Goal: Task Accomplishment & Management: Manage account settings

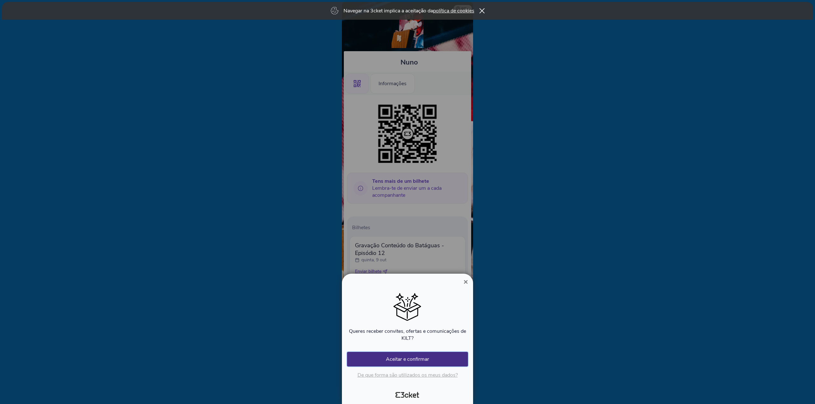
click at [437, 361] on button "Aceitar e confirmar" at bounding box center [407, 359] width 121 height 15
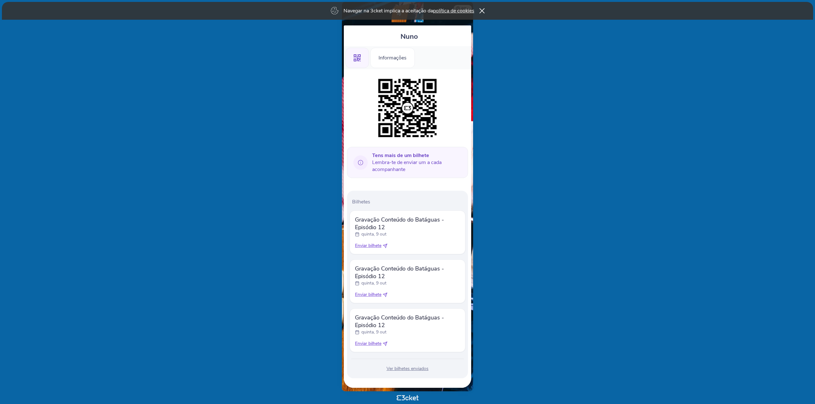
scroll to position [29, 0]
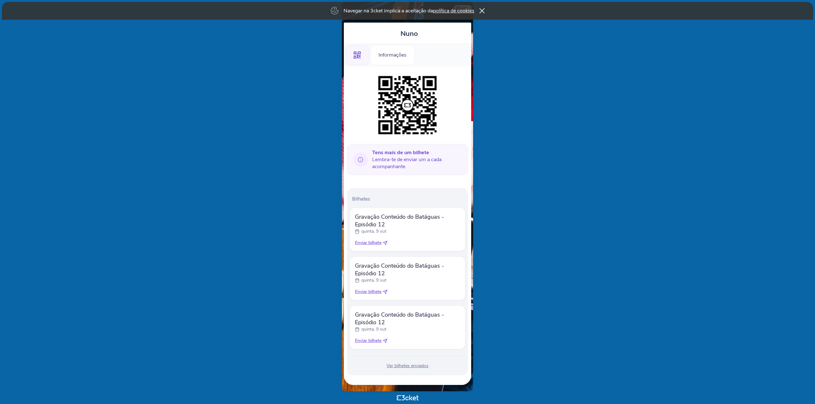
click at [386, 243] on icon at bounding box center [384, 243] width 5 height 5
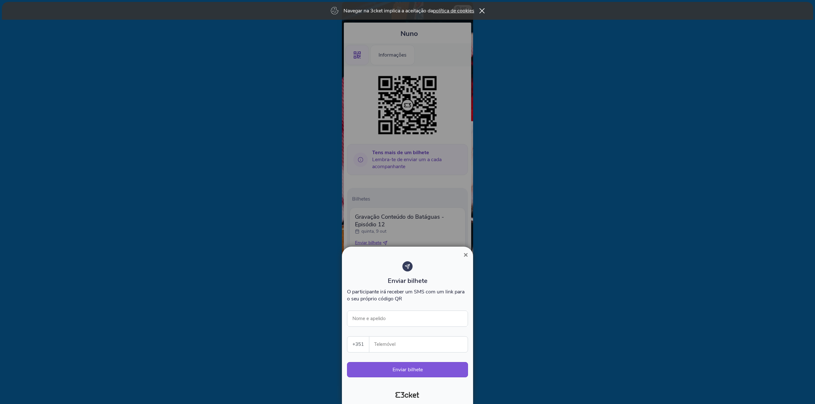
click at [465, 254] on span "×" at bounding box center [465, 255] width 4 height 9
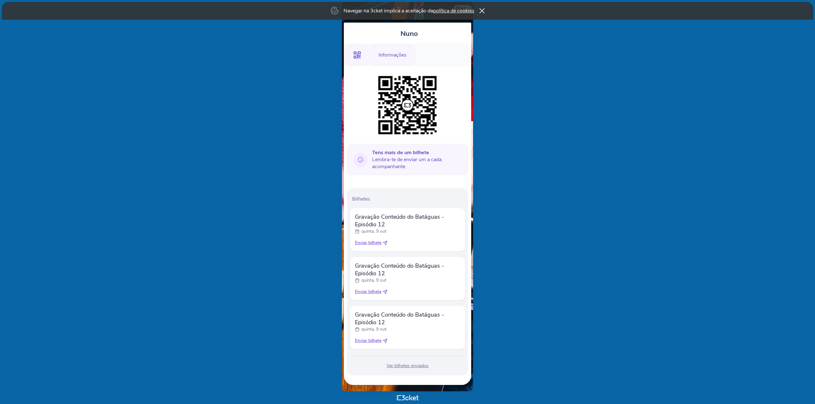
click at [390, 54] on div "Informações" at bounding box center [392, 55] width 45 height 20
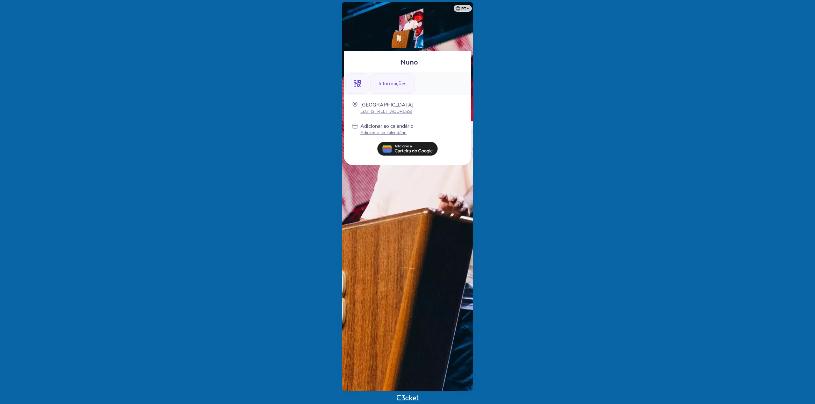
click at [357, 85] on icon at bounding box center [357, 83] width 7 height 7
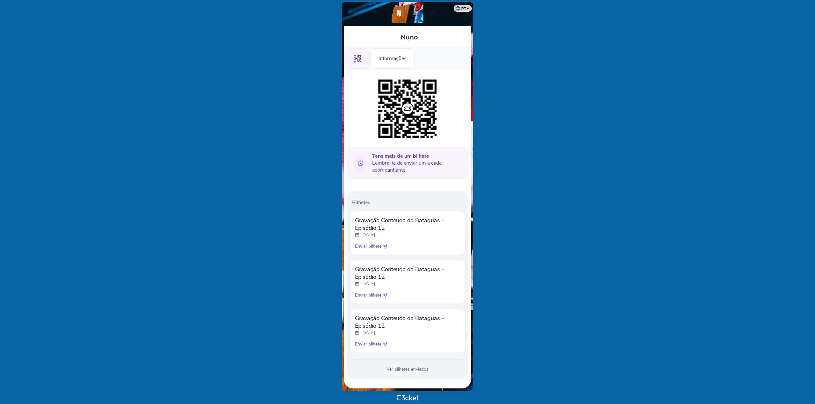
scroll to position [29, 0]
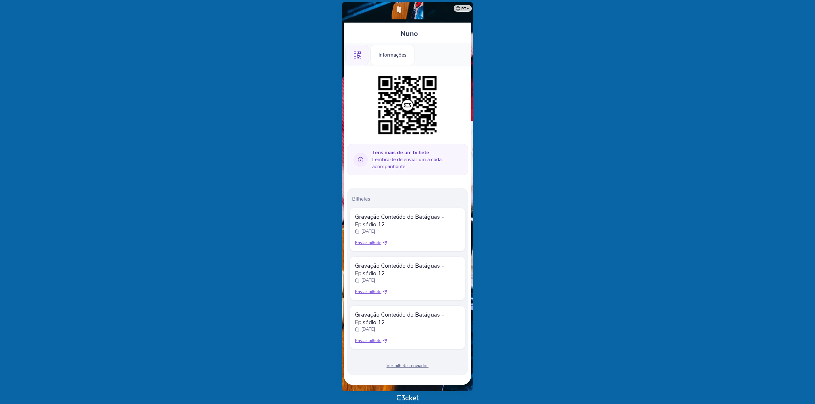
click at [279, 124] on body "pt Português (Portugal) English Español Catalan Français Nuno .st0{fill-rule:ev…" at bounding box center [407, 202] width 809 height 399
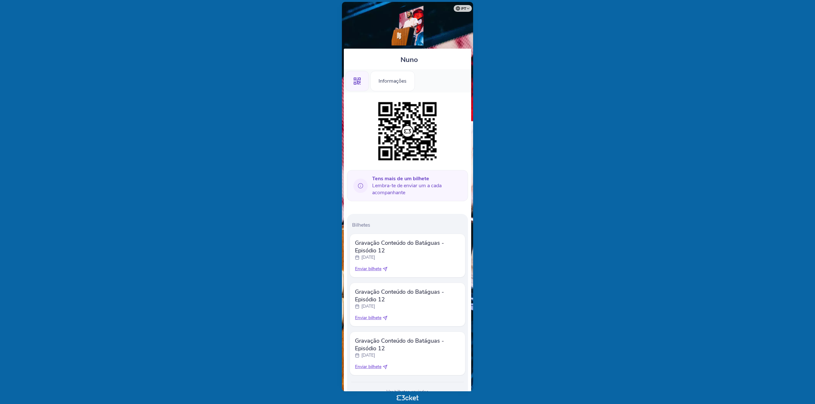
scroll to position [0, 0]
